Goal: Task Accomplishment & Management: Use online tool/utility

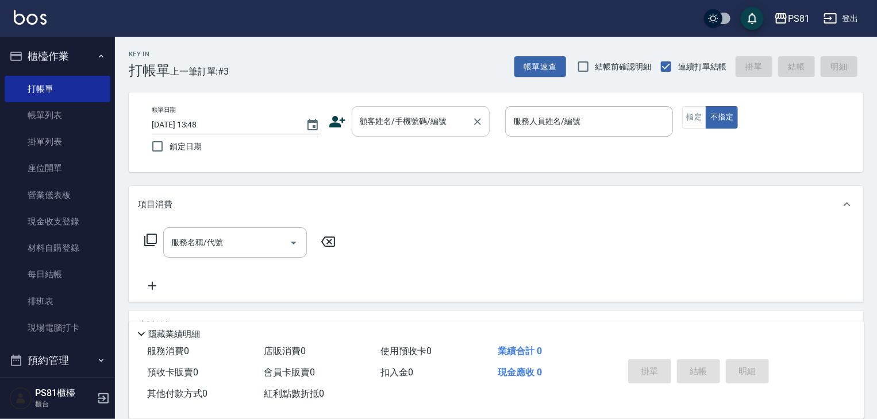
click at [432, 110] on div "顧客姓名/手機號碼/編號" at bounding box center [421, 121] width 138 height 30
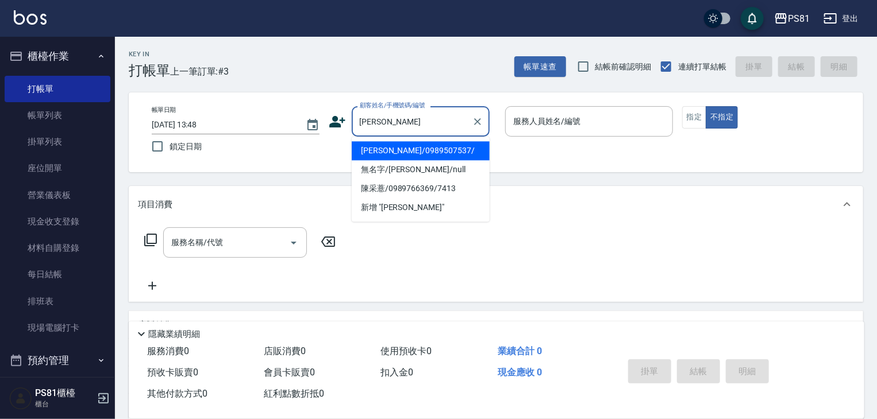
drag, startPoint x: 453, startPoint y: 155, endPoint x: 459, endPoint y: 149, distance: 8.5
click at [452, 153] on li "[PERSON_NAME]/0989507537/" at bounding box center [421, 150] width 138 height 19
type input "[PERSON_NAME]/0989507537/"
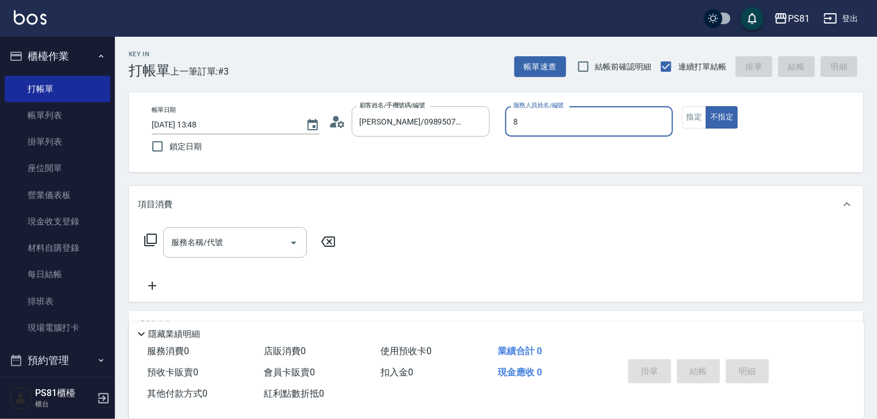
type input "小芸-8"
type button "false"
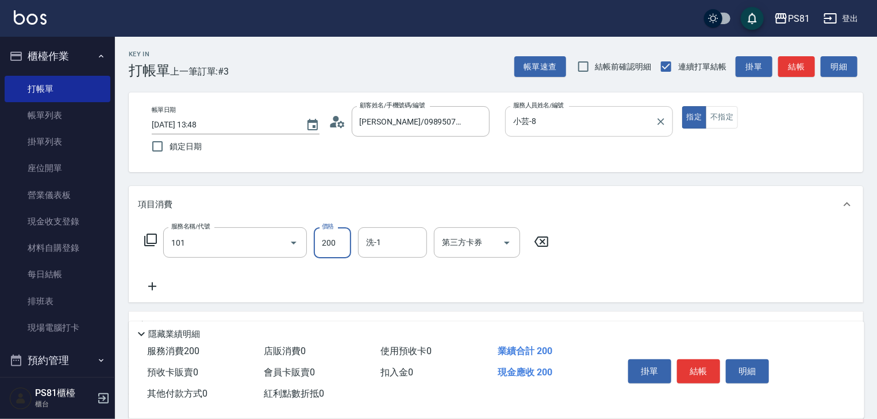
type input "一般洗髮(101)"
click at [701, 373] on button "結帳" at bounding box center [698, 372] width 43 height 24
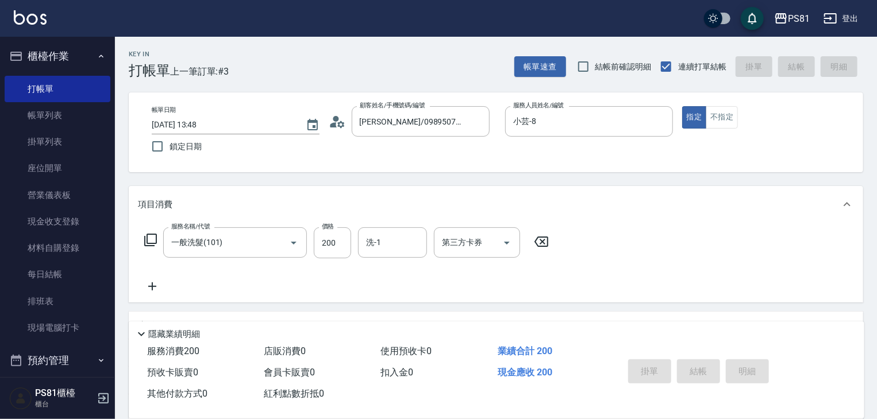
type input "[DATE] 14:23"
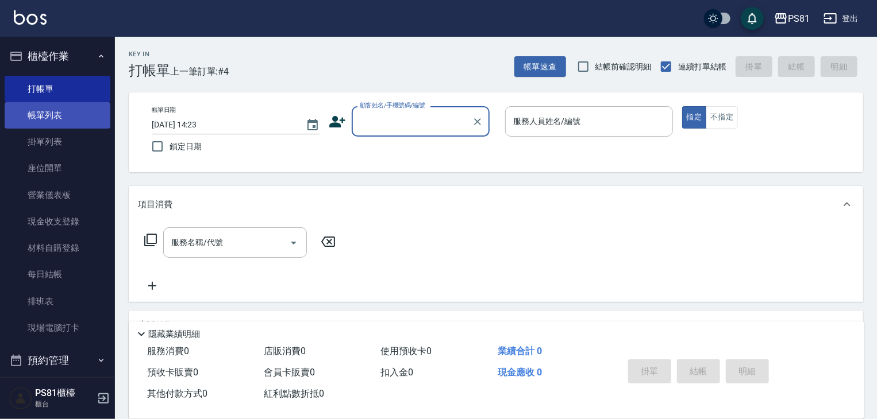
click at [98, 114] on link "帳單列表" at bounding box center [58, 115] width 106 height 26
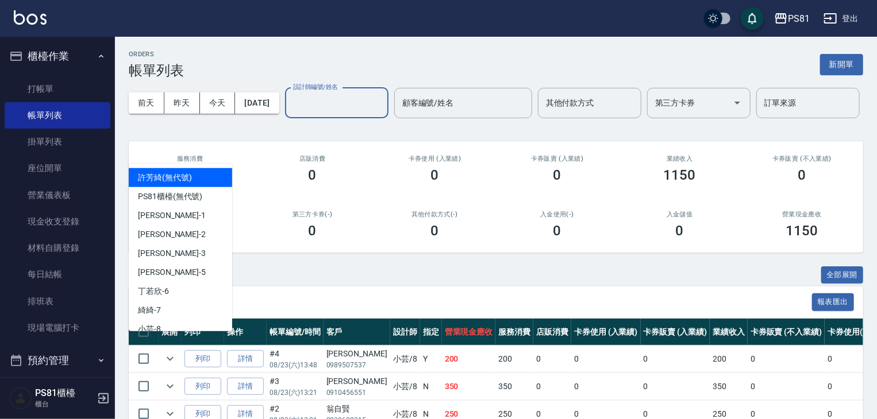
click at [290, 113] on input "設計師編號/姓名" at bounding box center [336, 103] width 93 height 20
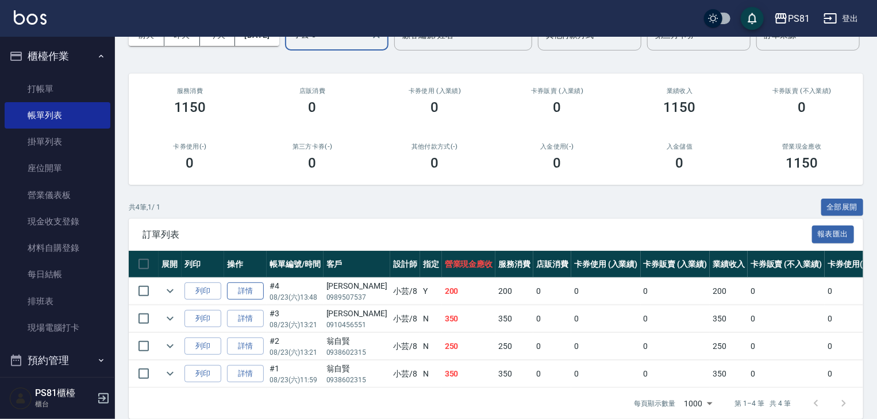
scroll to position [126, 0]
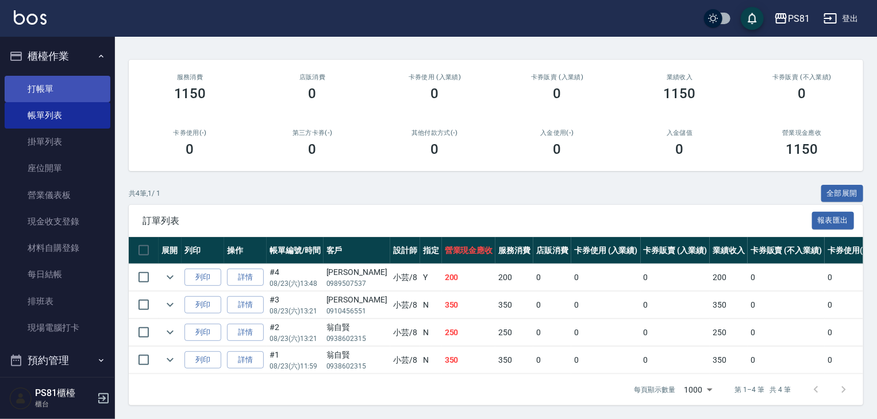
type input "小芸-8"
click at [37, 86] on link "打帳單" at bounding box center [58, 89] width 106 height 26
